Goal: Task Accomplishment & Management: Use online tool/utility

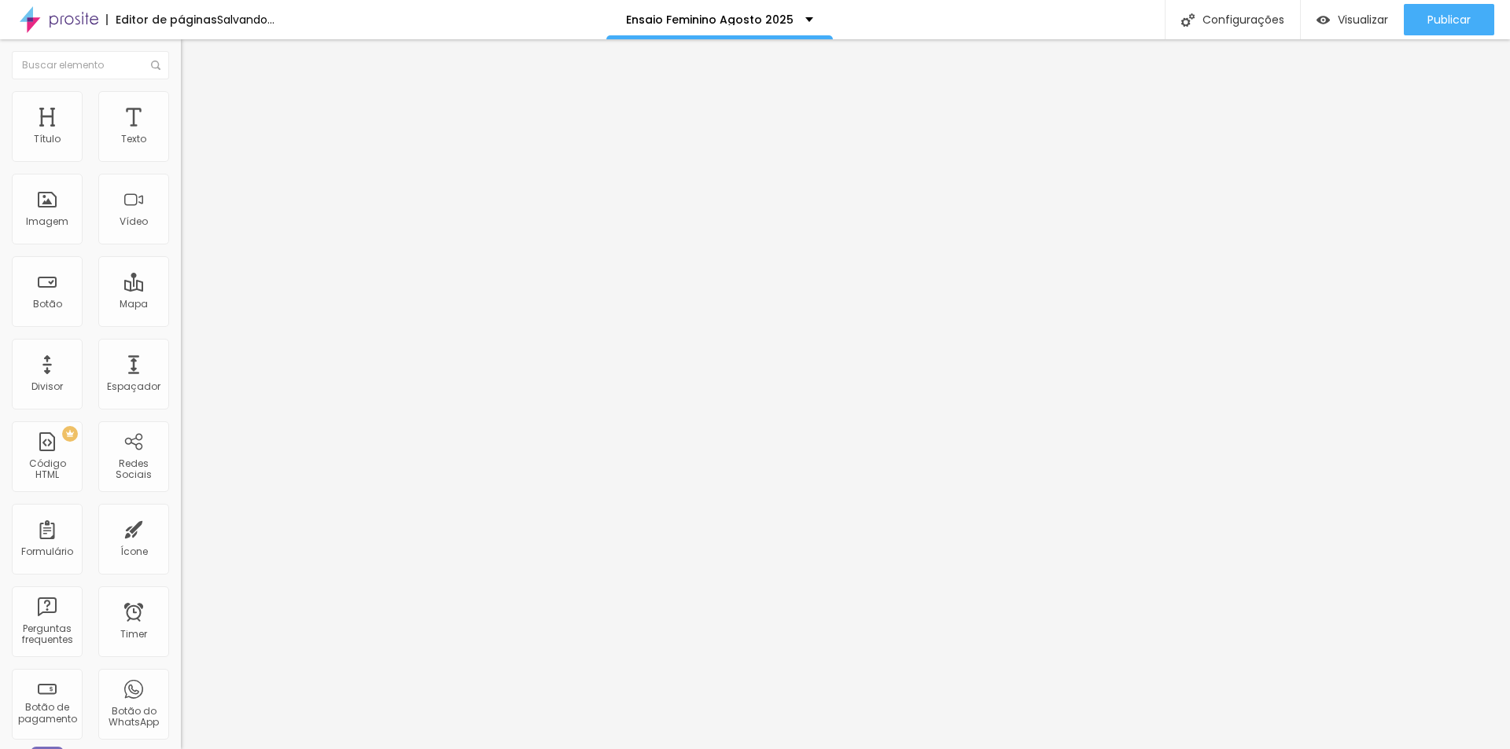
click at [181, 135] on span "Trocar imagem" at bounding box center [224, 128] width 86 height 13
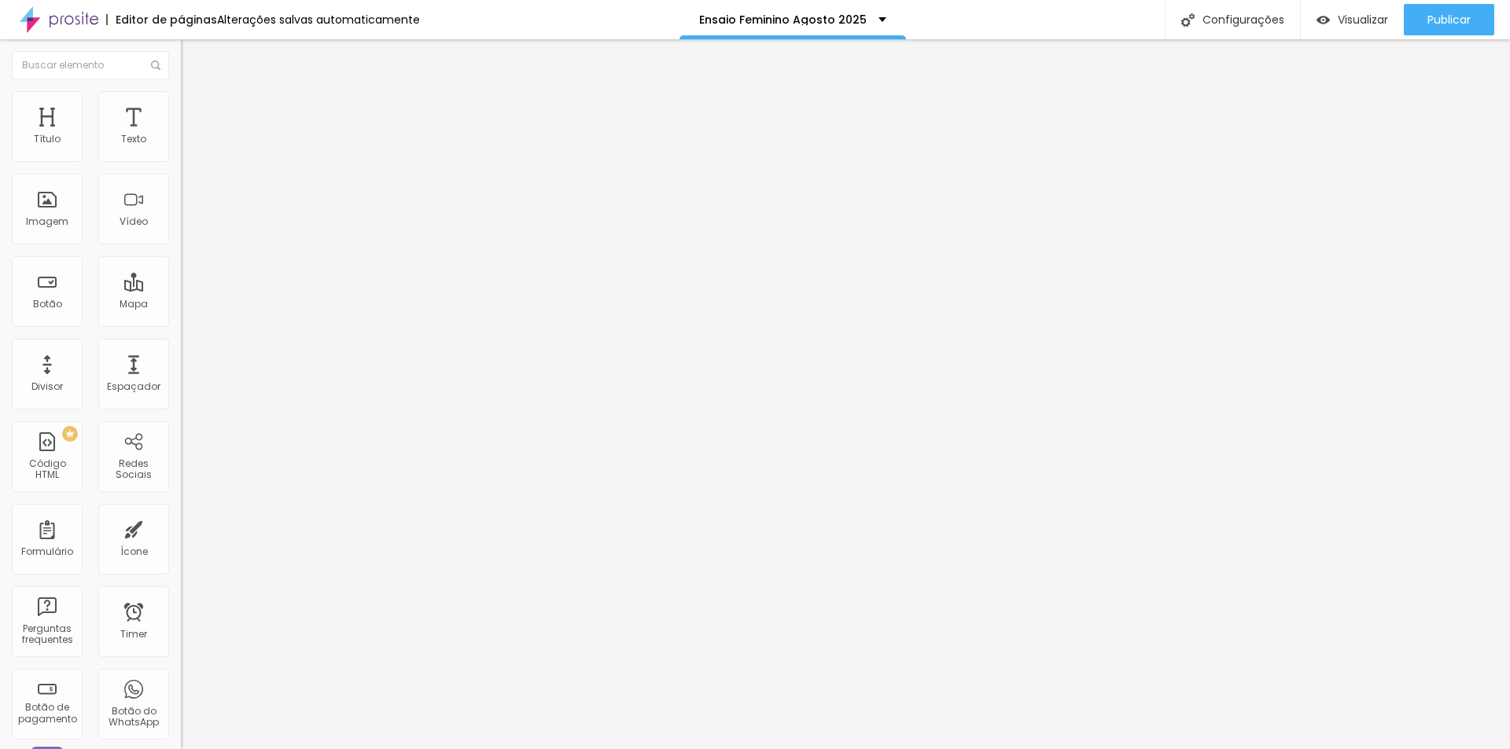
click at [222, 749] on div "Subindo 0/1 arquivos" at bounding box center [755, 753] width 1510 height 9
click at [204, 749] on div "Subindo 0/1 arquivos" at bounding box center [755, 753] width 1510 height 9
click at [272, 749] on div at bounding box center [755, 759] width 1510 height 0
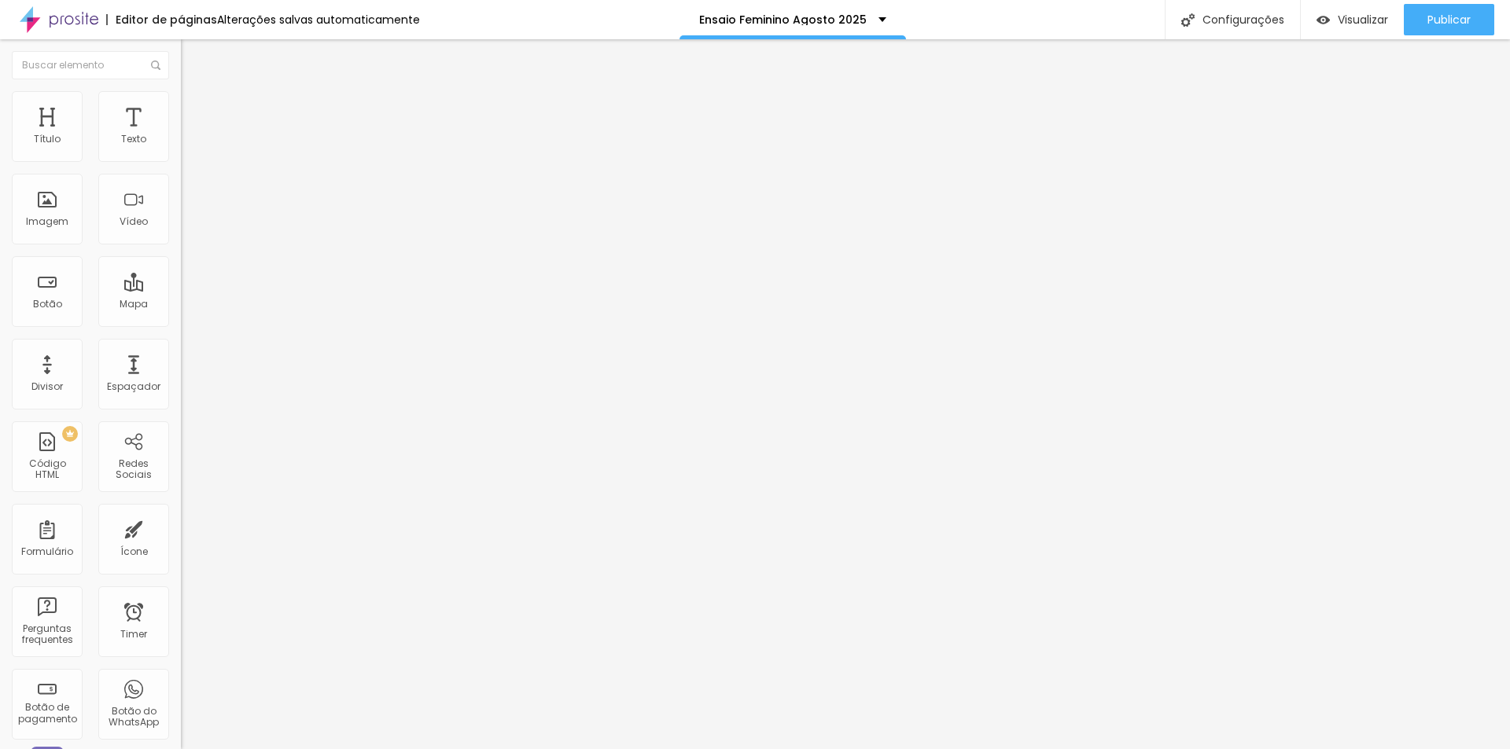
click at [221, 749] on div "Subindo 0/1 arquivos" at bounding box center [755, 753] width 1510 height 9
click at [181, 135] on span "Trocar imagem" at bounding box center [224, 128] width 86 height 13
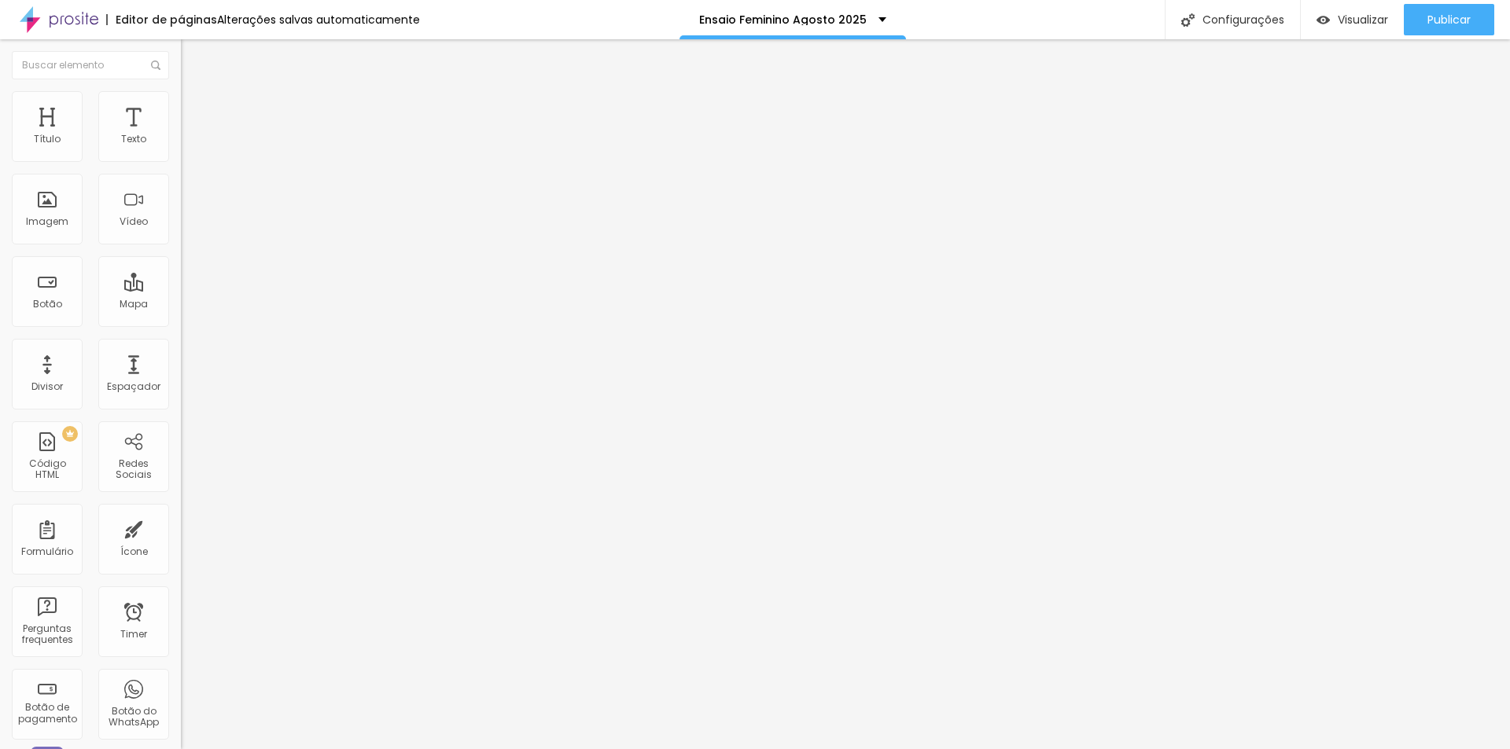
click at [278, 614] on body "Editor de páginas Alterações salvas automaticamente Ensaio Feminino [DATE] Conf…" at bounding box center [755, 374] width 1510 height 749
click at [271, 749] on div "Subindo 0/2 arquivos" at bounding box center [755, 753] width 1510 height 9
click at [256, 749] on div "Subindo 0/2 arquivos" at bounding box center [755, 753] width 1510 height 9
